Goal: Task Accomplishment & Management: Use online tool/utility

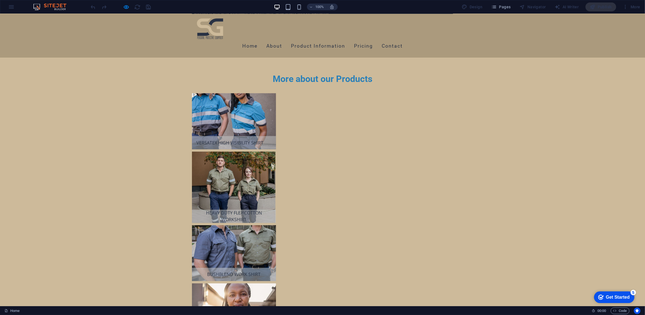
scroll to position [1777, 0]
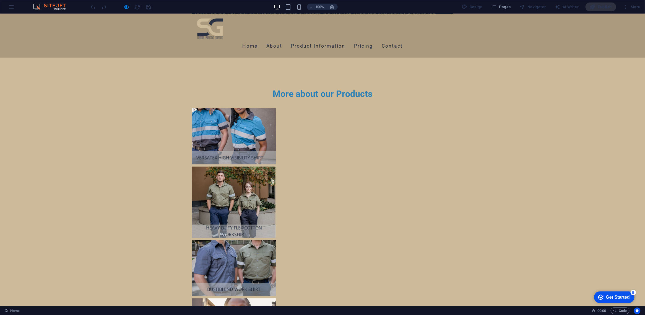
click at [125, 3] on div at bounding box center [121, 6] width 62 height 9
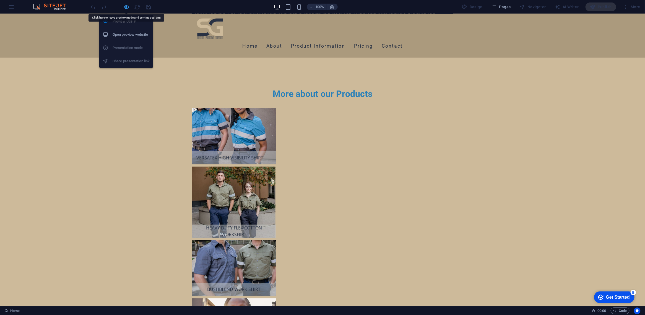
click at [125, 6] on icon "button" at bounding box center [126, 7] width 6 height 6
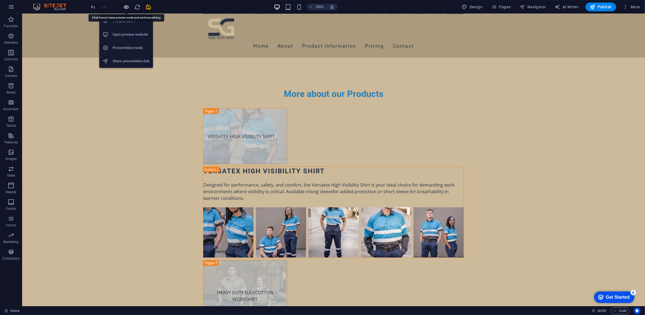
scroll to position [2818, 0]
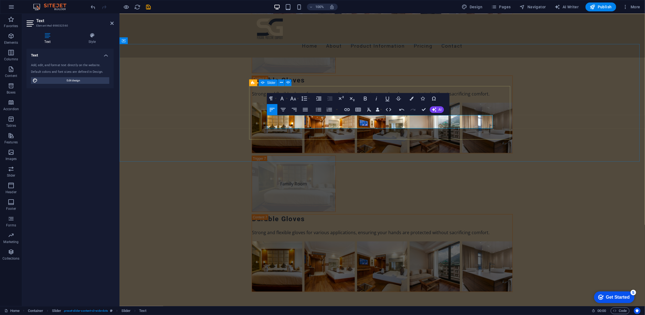
scroll to position [634, 0]
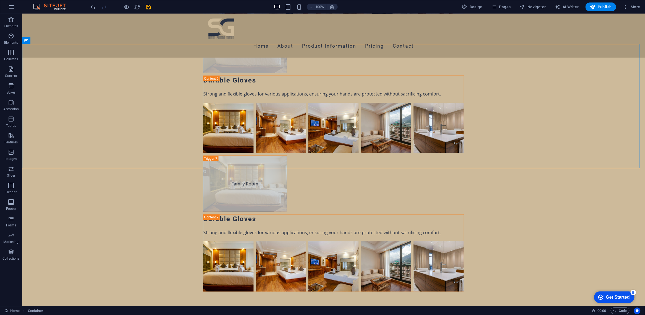
drag, startPoint x: 487, startPoint y: 110, endPoint x: 454, endPoint y: 117, distance: 33.8
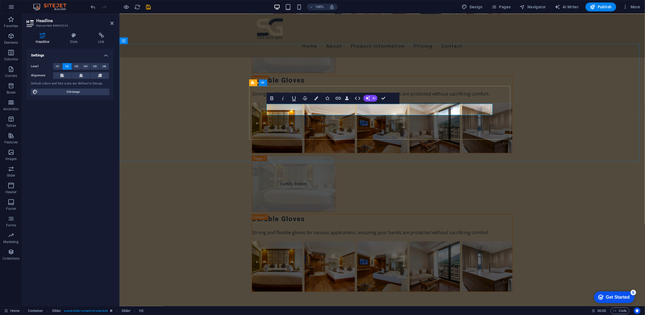
drag, startPoint x: 480, startPoint y: 109, endPoint x: 433, endPoint y: 81, distance: 54.8
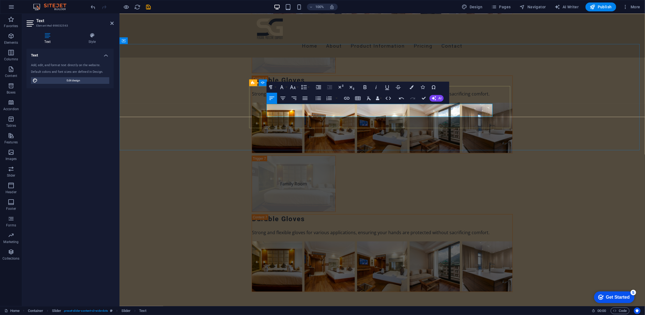
scroll to position [987, 2]
drag, startPoint x: 512, startPoint y: 69, endPoint x: 609, endPoint y: 68, distance: 97.4
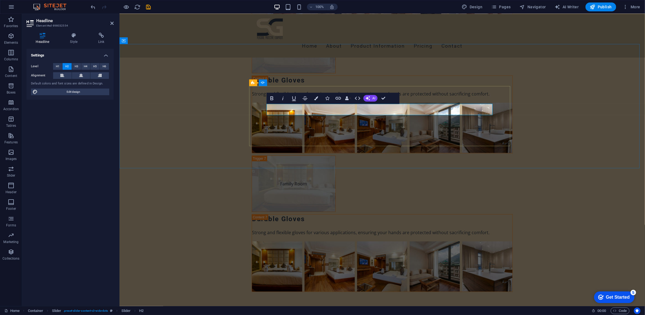
drag, startPoint x: 379, startPoint y: 114, endPoint x: 565, endPoint y: 145, distance: 188.7
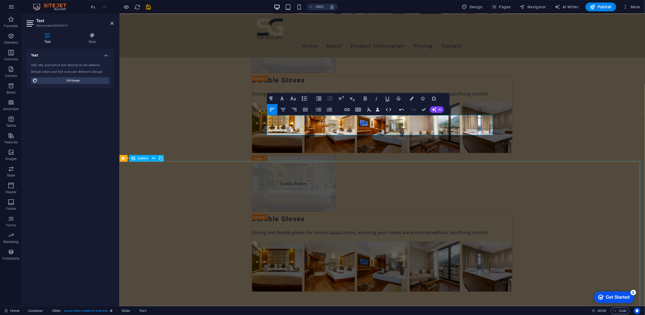
scroll to position [769, 0]
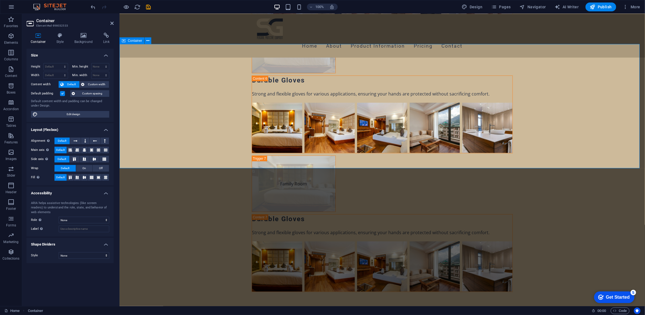
click at [114, 25] on aside "Container Element #ed-898032533 Container Style Background Link Size Height Def…" at bounding box center [70, 160] width 97 height 292
click at [113, 25] on icon at bounding box center [111, 23] width 3 height 4
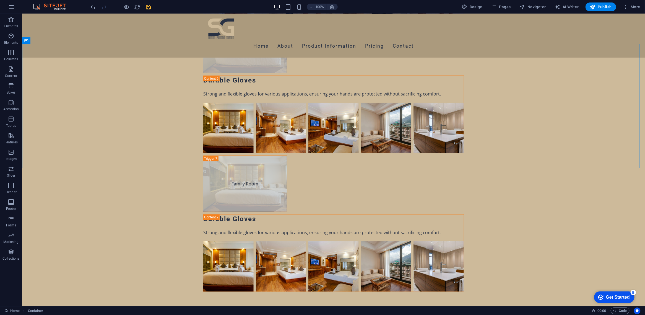
click at [150, 7] on icon "save" at bounding box center [148, 7] width 6 height 6
